Goal: Task Accomplishment & Management: Manage account settings

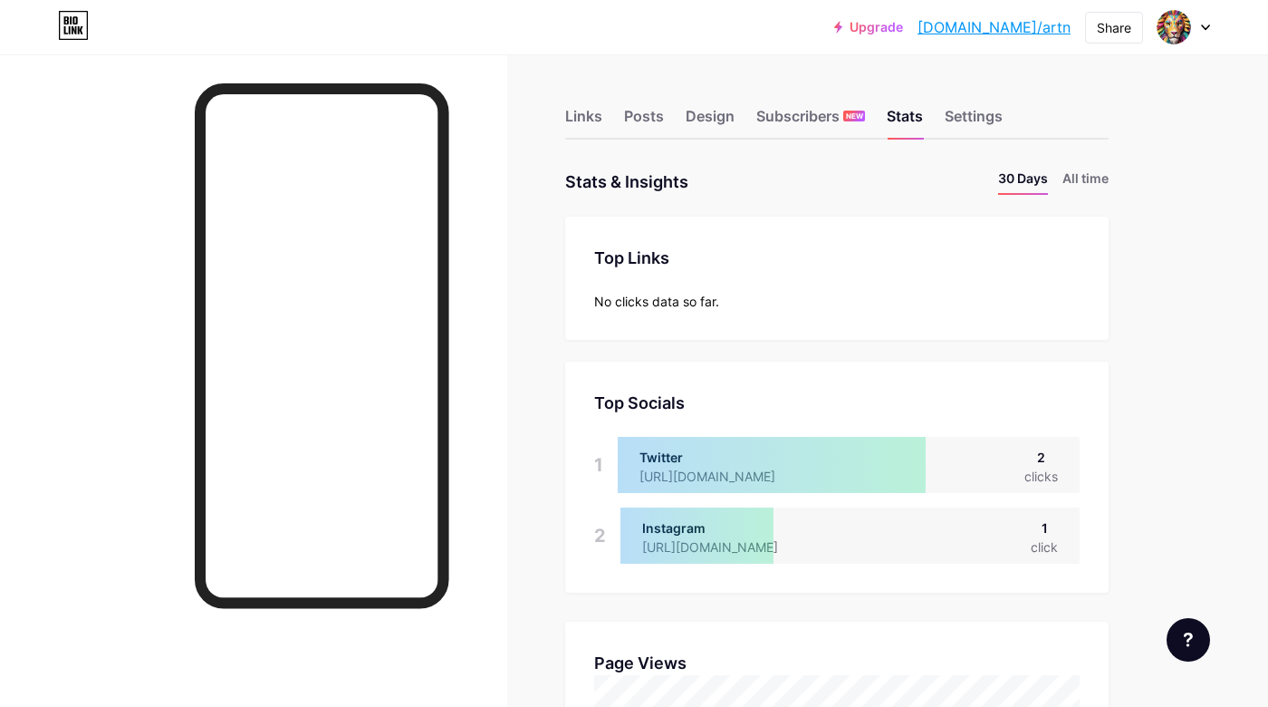
scroll to position [707, 1268]
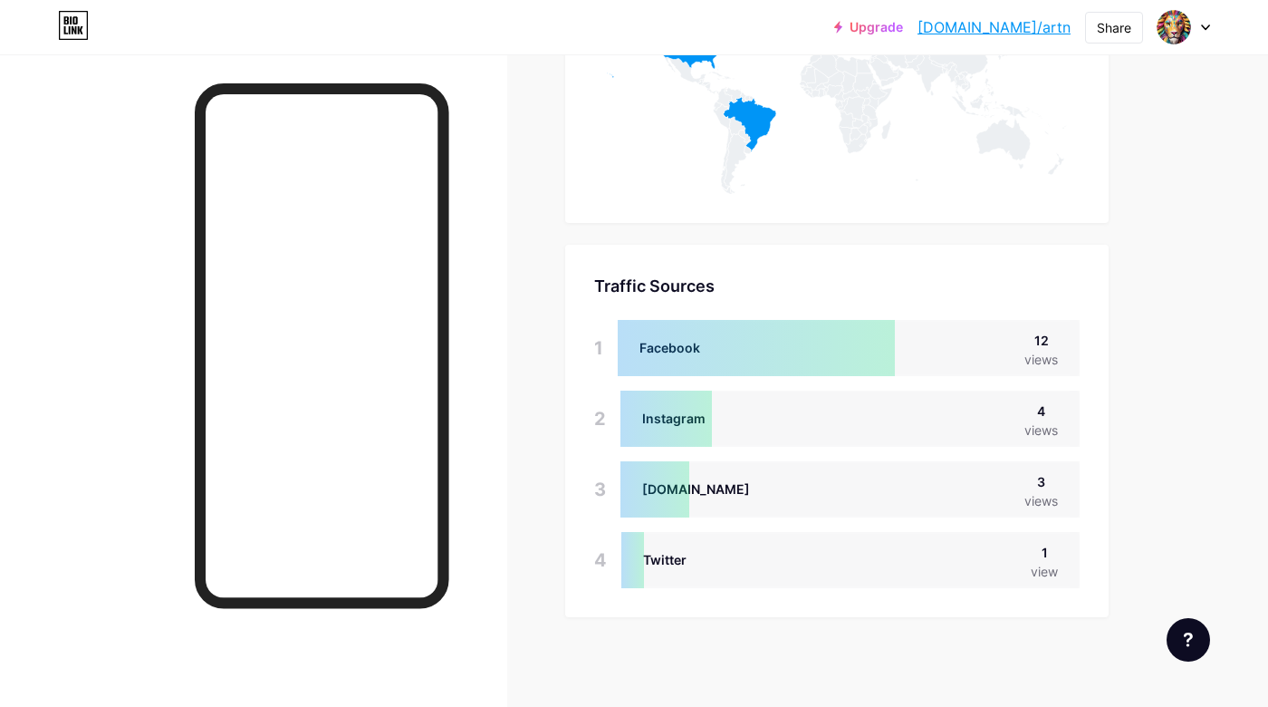
scroll to position [707, 1268]
